Goal: Task Accomplishment & Management: Use online tool/utility

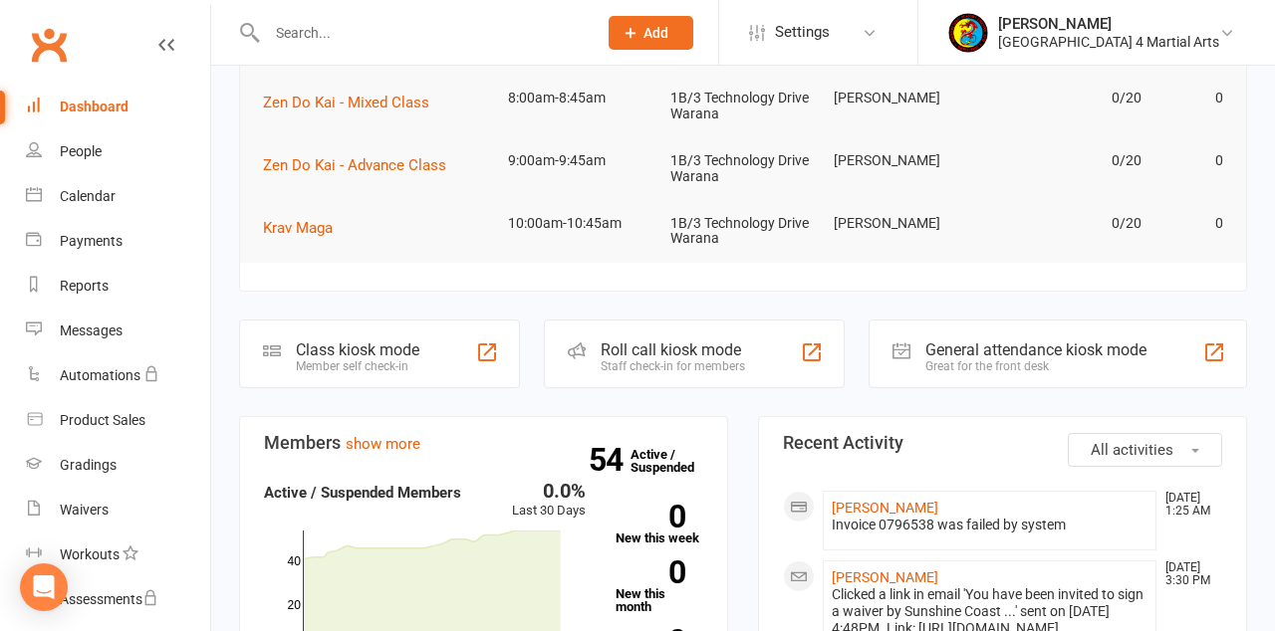
click at [371, 365] on div "Member self check-in" at bounding box center [357, 366] width 123 height 14
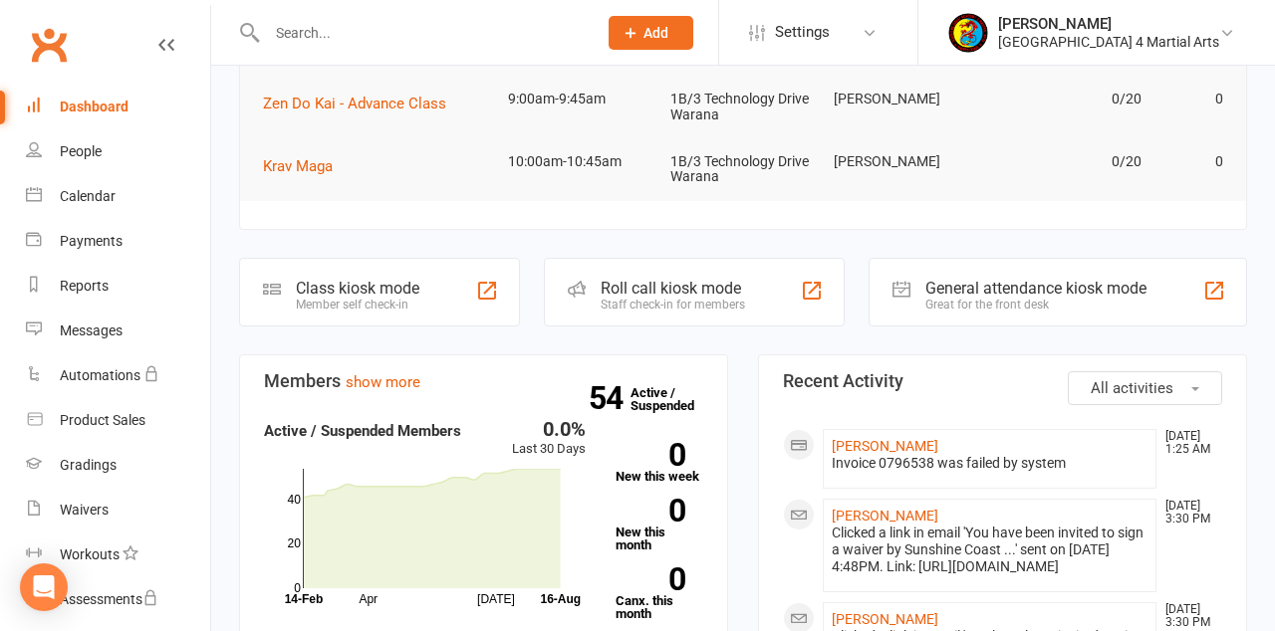
scroll to position [374, 0]
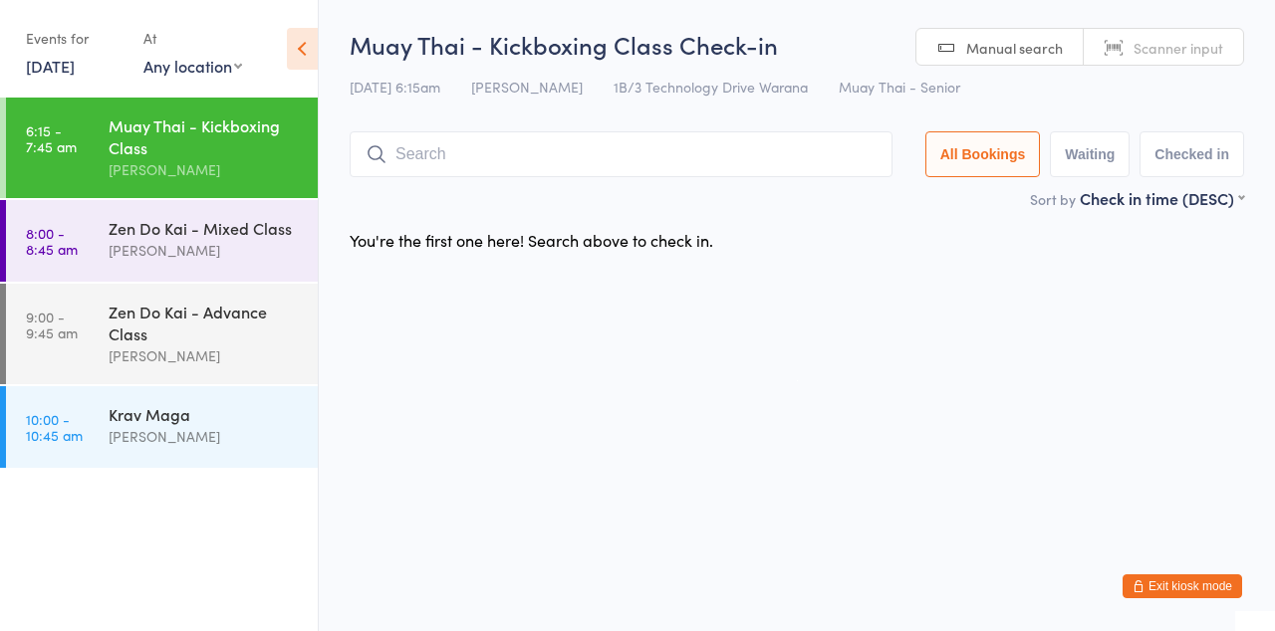
click at [564, 174] on input "search" at bounding box center [621, 154] width 543 height 46
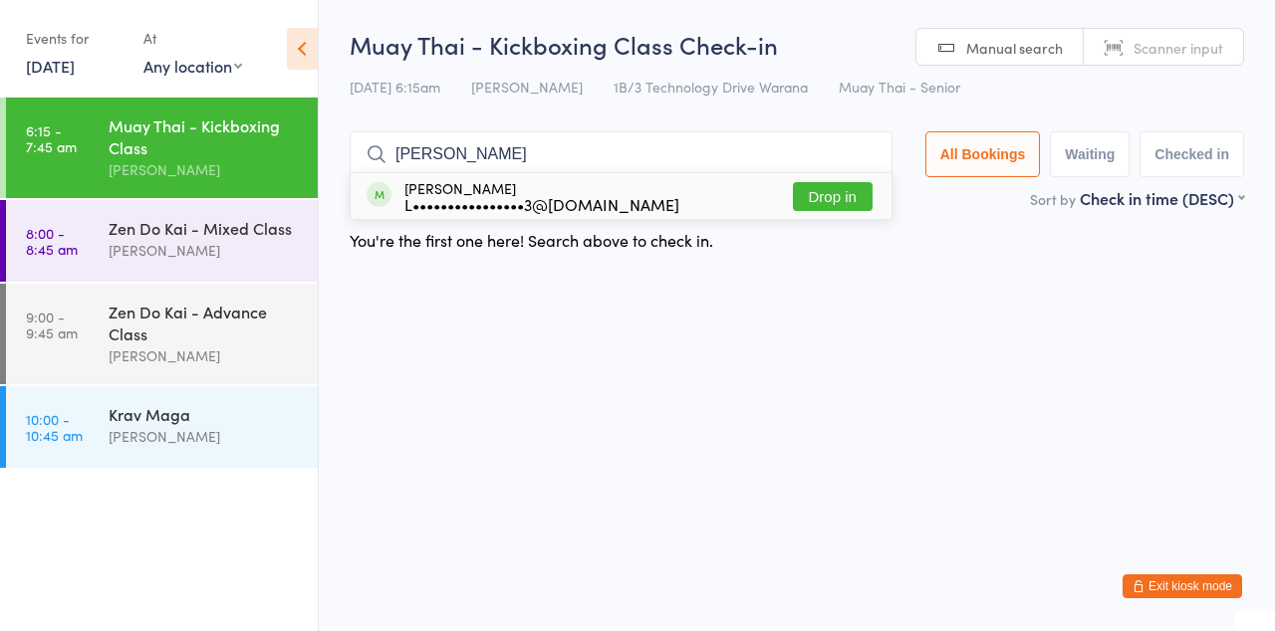
type input "[PERSON_NAME]"
click at [844, 210] on button "Drop in" at bounding box center [833, 196] width 80 height 29
